Goal: Information Seeking & Learning: Learn about a topic

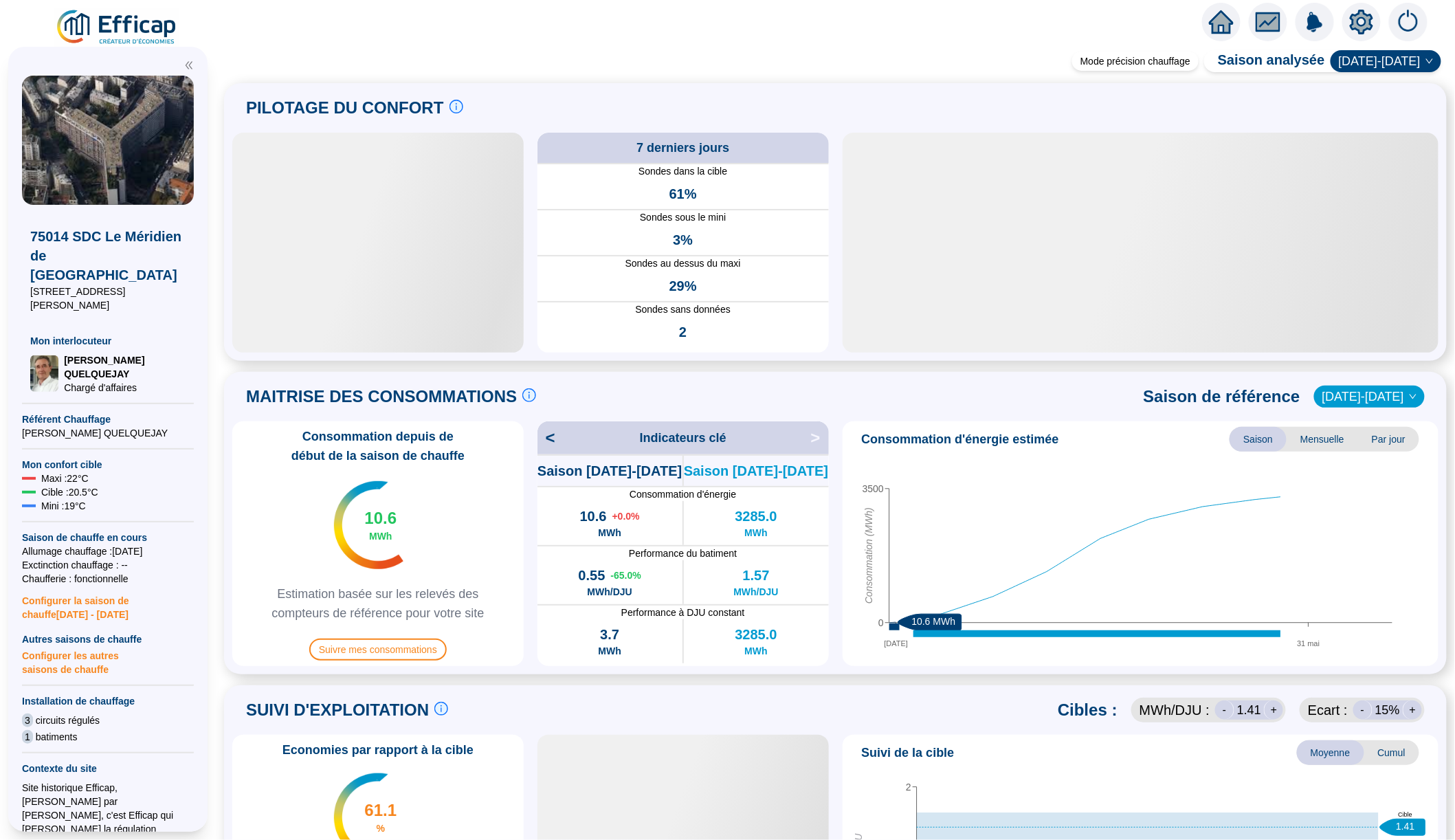
click at [156, 31] on img at bounding box center [118, 27] width 125 height 38
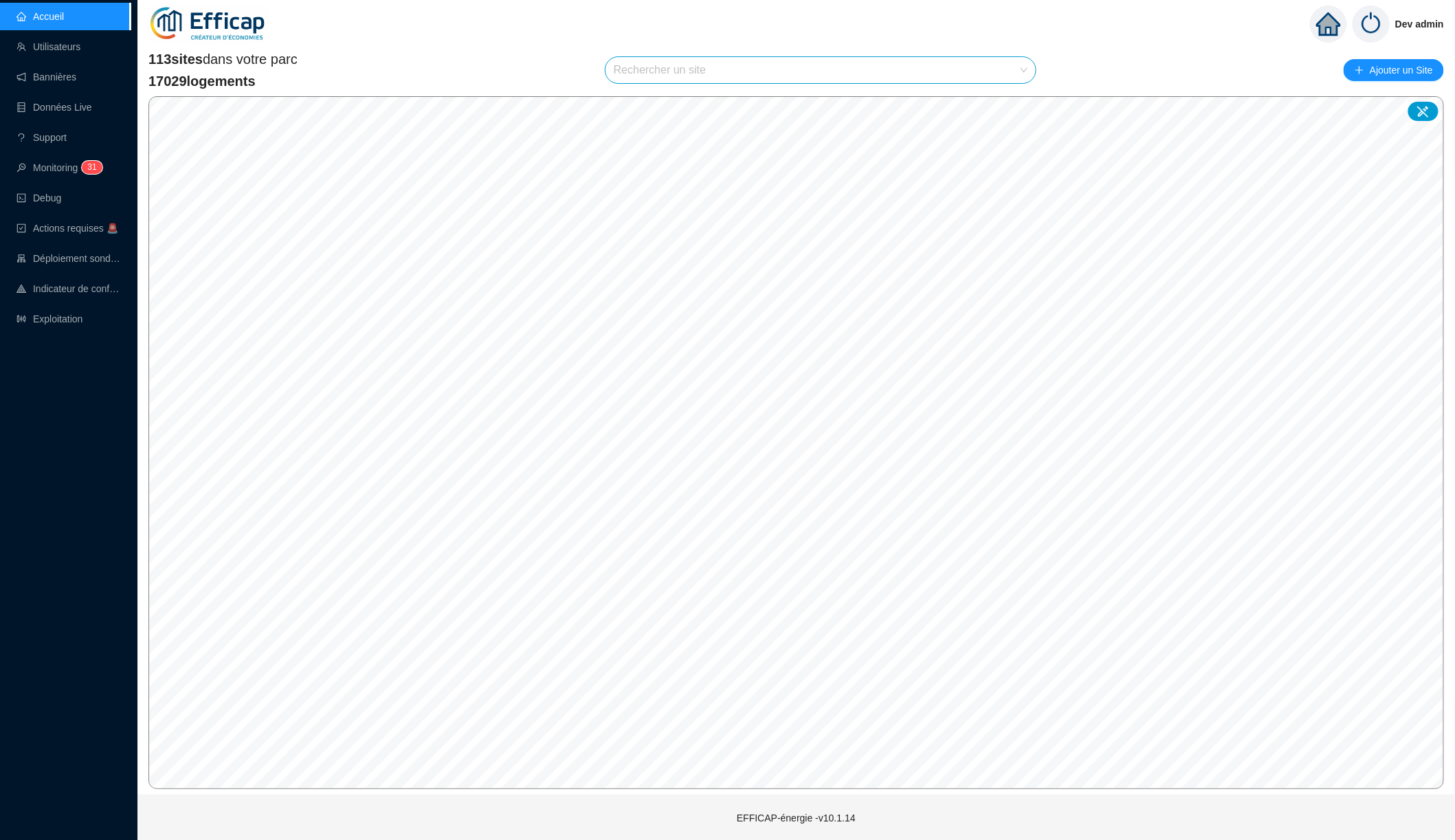
click at [677, 71] on input "search" at bounding box center [814, 70] width 402 height 26
type input "est"
click at [1000, 129] on div at bounding box center [1011, 130] width 31 height 20
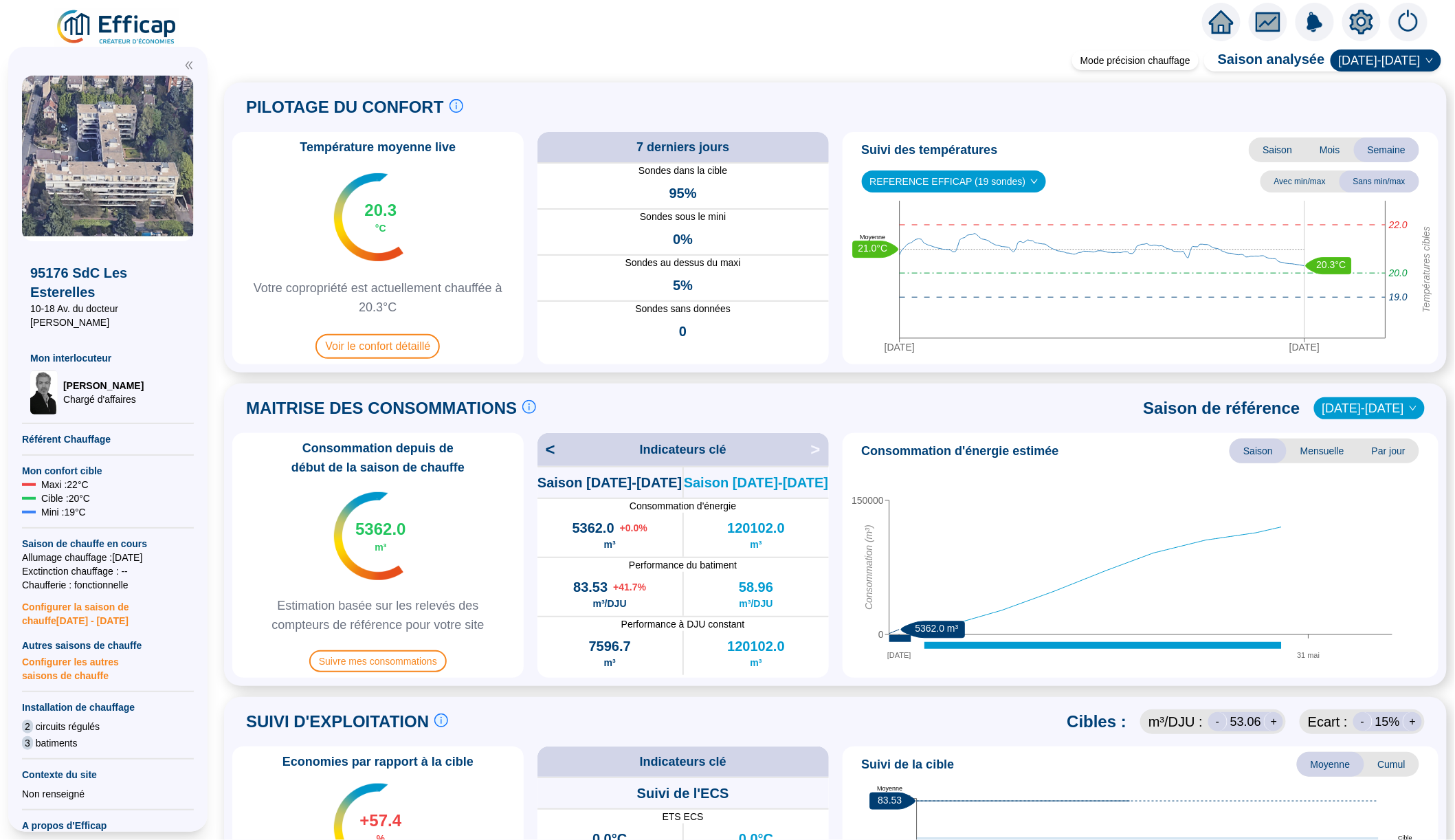
click at [767, 58] on div "Mode précision chauffage Saison analysée [DATE]-[DATE] PILOTAGE DU CONFORT Le p…" at bounding box center [836, 448] width 1240 height 785
click at [428, 350] on span "Voir le confort détaillé" at bounding box center [378, 346] width 125 height 24
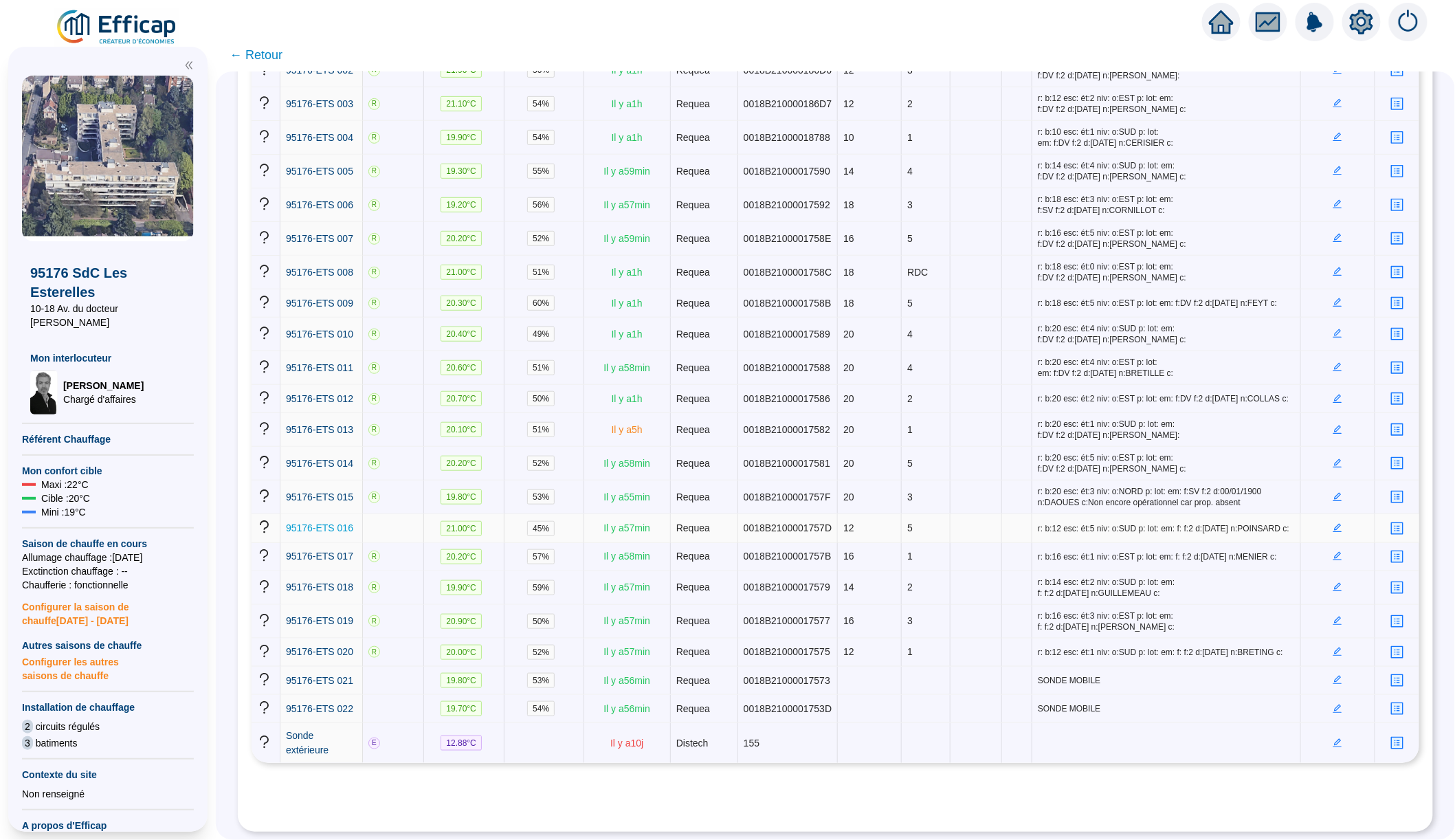
click at [342, 522] on span "95176-ETS 016" at bounding box center [320, 528] width 67 height 11
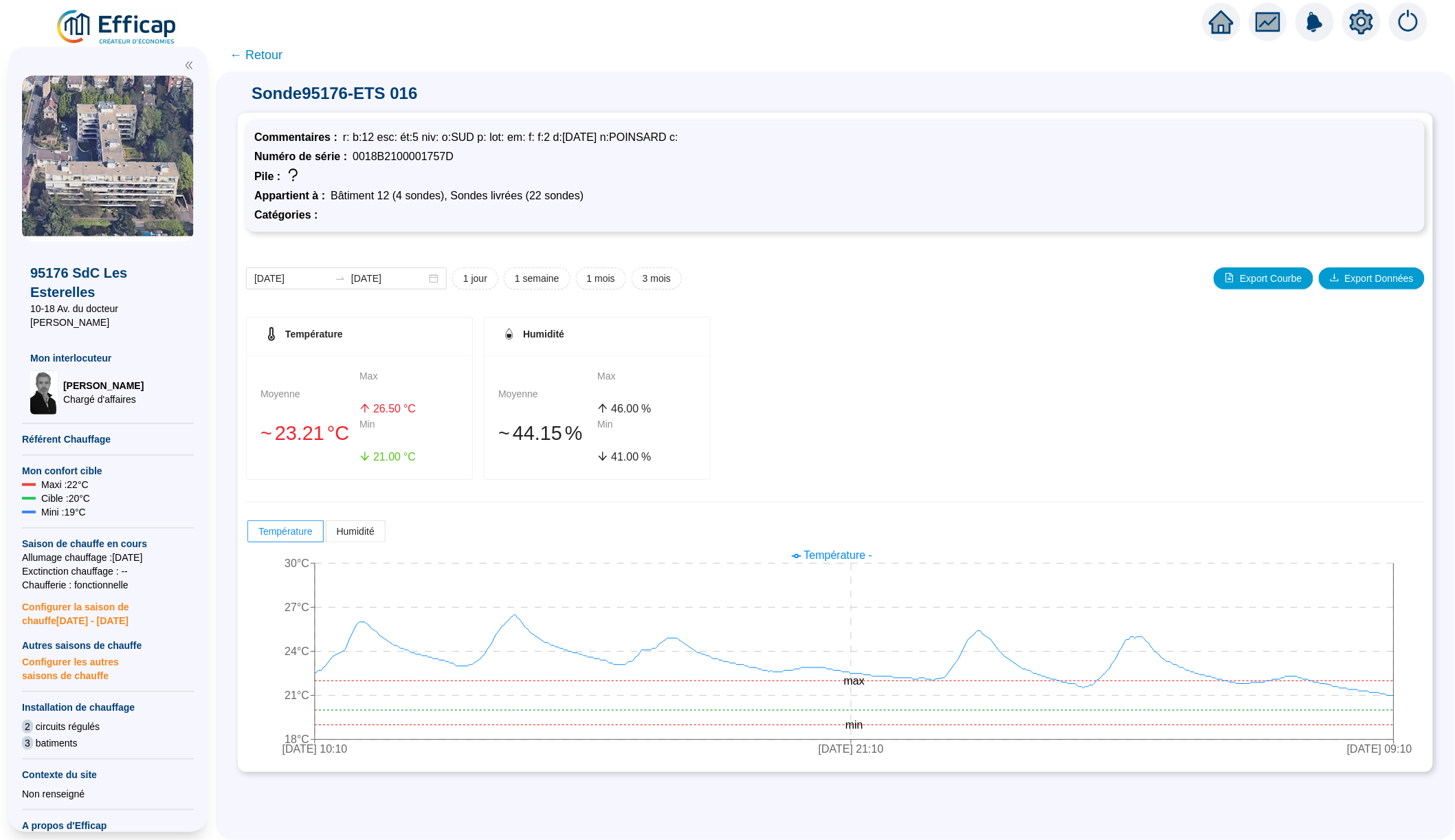
click at [266, 60] on span "← Retour" at bounding box center [256, 55] width 53 height 20
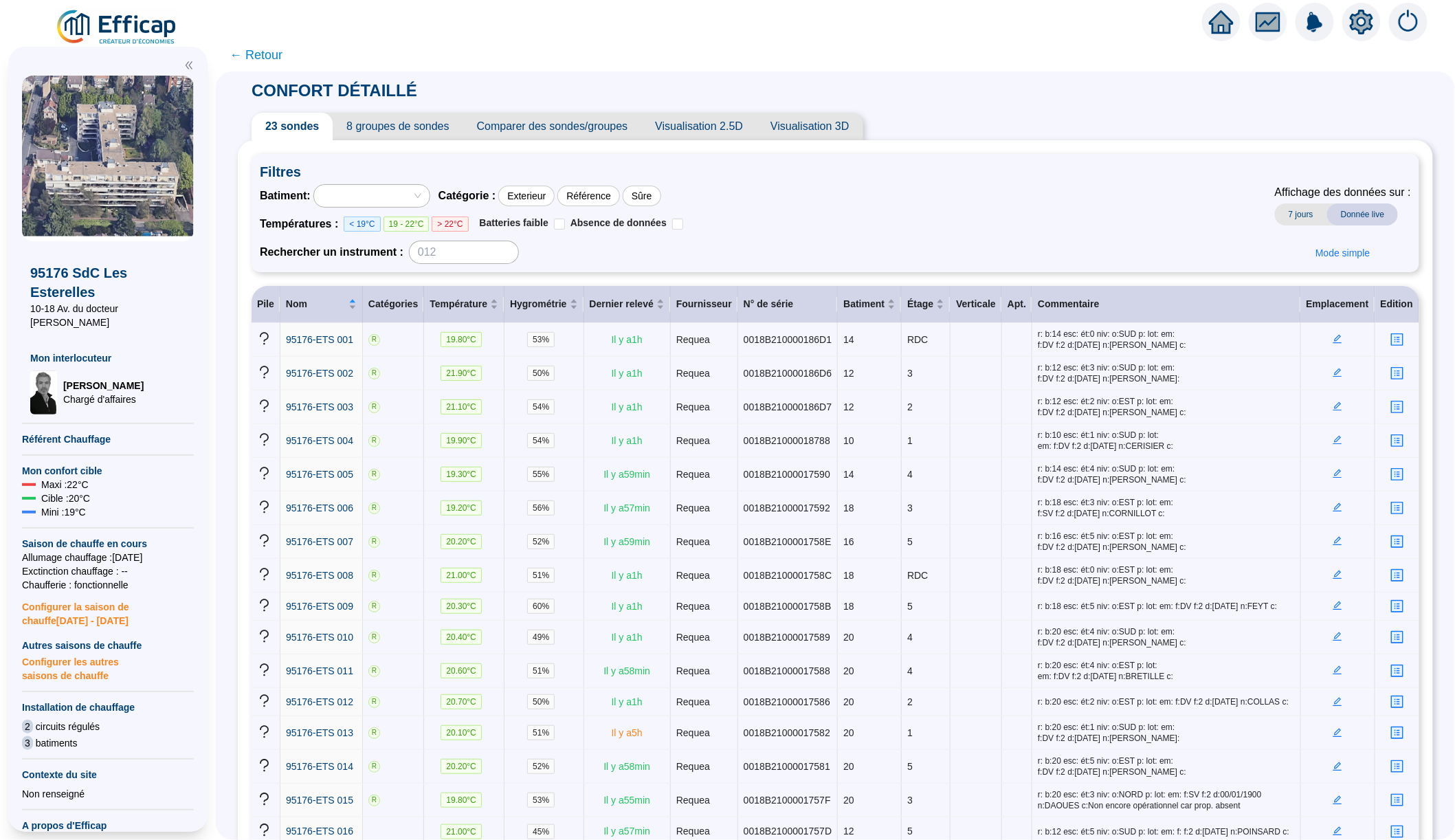
click at [413, 134] on span "8 groupes de sondes" at bounding box center [398, 126] width 130 height 27
